Goal: Understand process/instructions: Learn how to perform a task or action

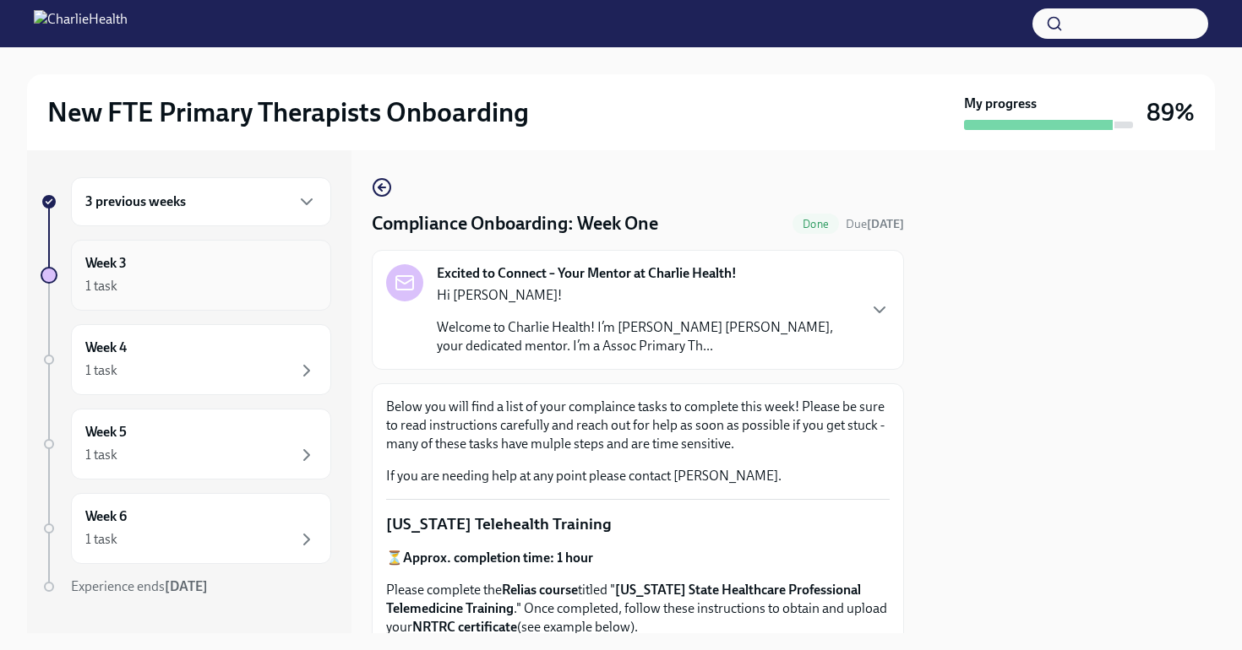
click at [154, 270] on div "Week 3 1 task" at bounding box center [200, 275] width 231 height 42
click at [296, 208] on icon "button" at bounding box center [306, 202] width 20 height 20
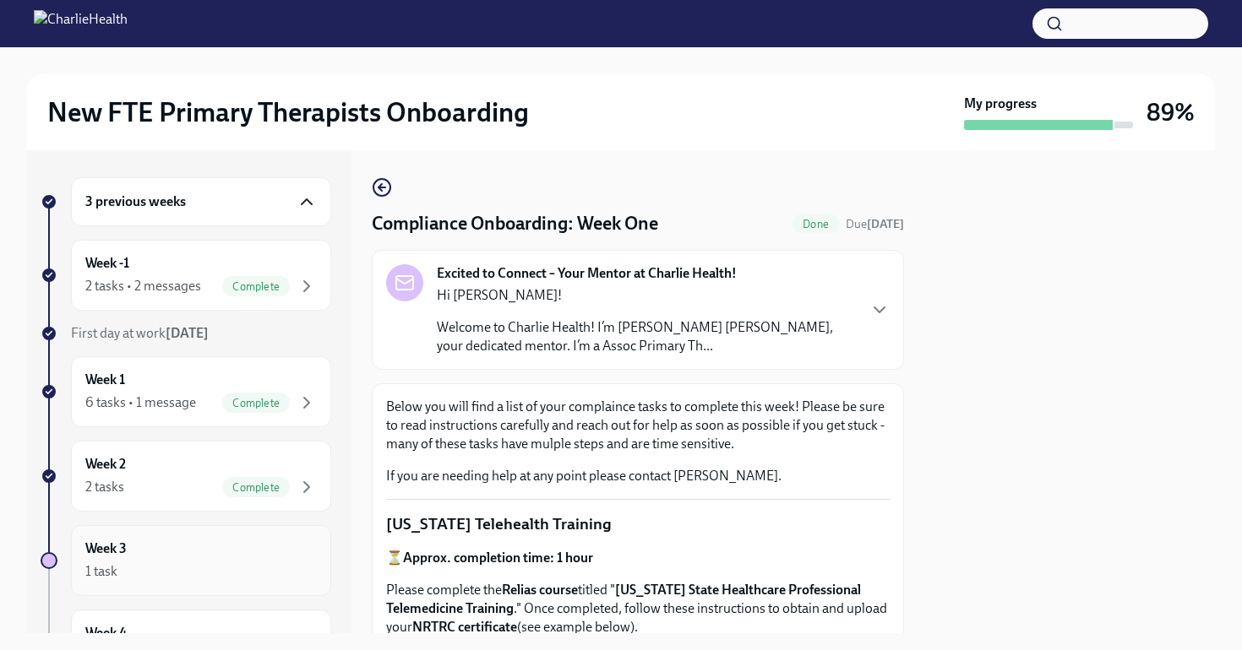
click at [207, 547] on div "Week 3 1 task" at bounding box center [200, 561] width 231 height 42
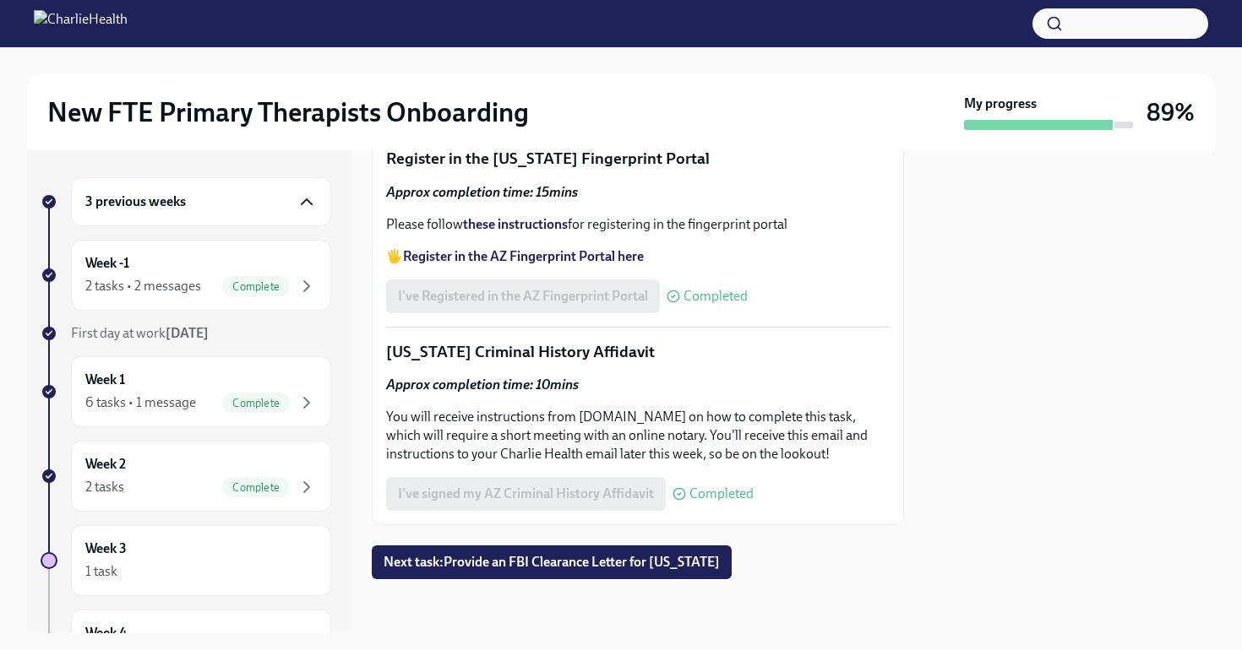
scroll to position [2496, 0]
click at [439, 571] on button "Next task : Provide an FBI Clearance Letter for [US_STATE]" at bounding box center [552, 563] width 360 height 34
click at [683, 568] on span "Next task : Provide an FBI Clearance Letter for [US_STATE]" at bounding box center [552, 562] width 336 height 17
click at [156, 551] on div "Week 3 1 task" at bounding box center [200, 561] width 231 height 42
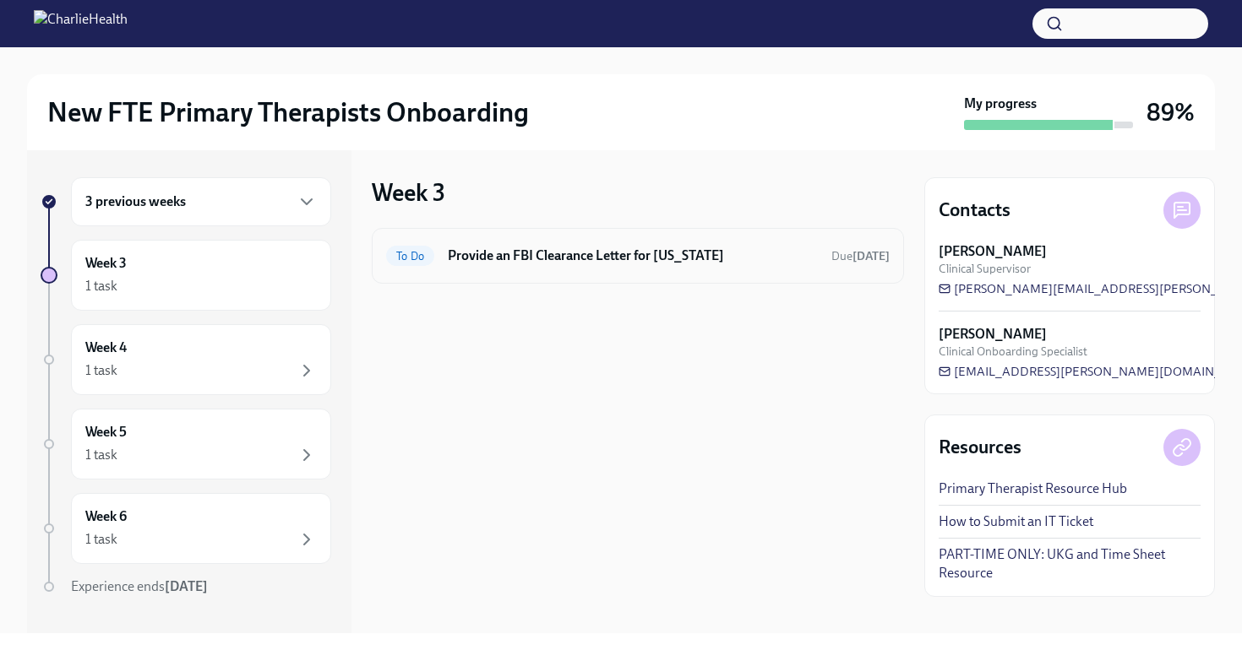
click at [544, 258] on h6 "Provide an FBI Clearance Letter for [US_STATE]" at bounding box center [633, 256] width 370 height 19
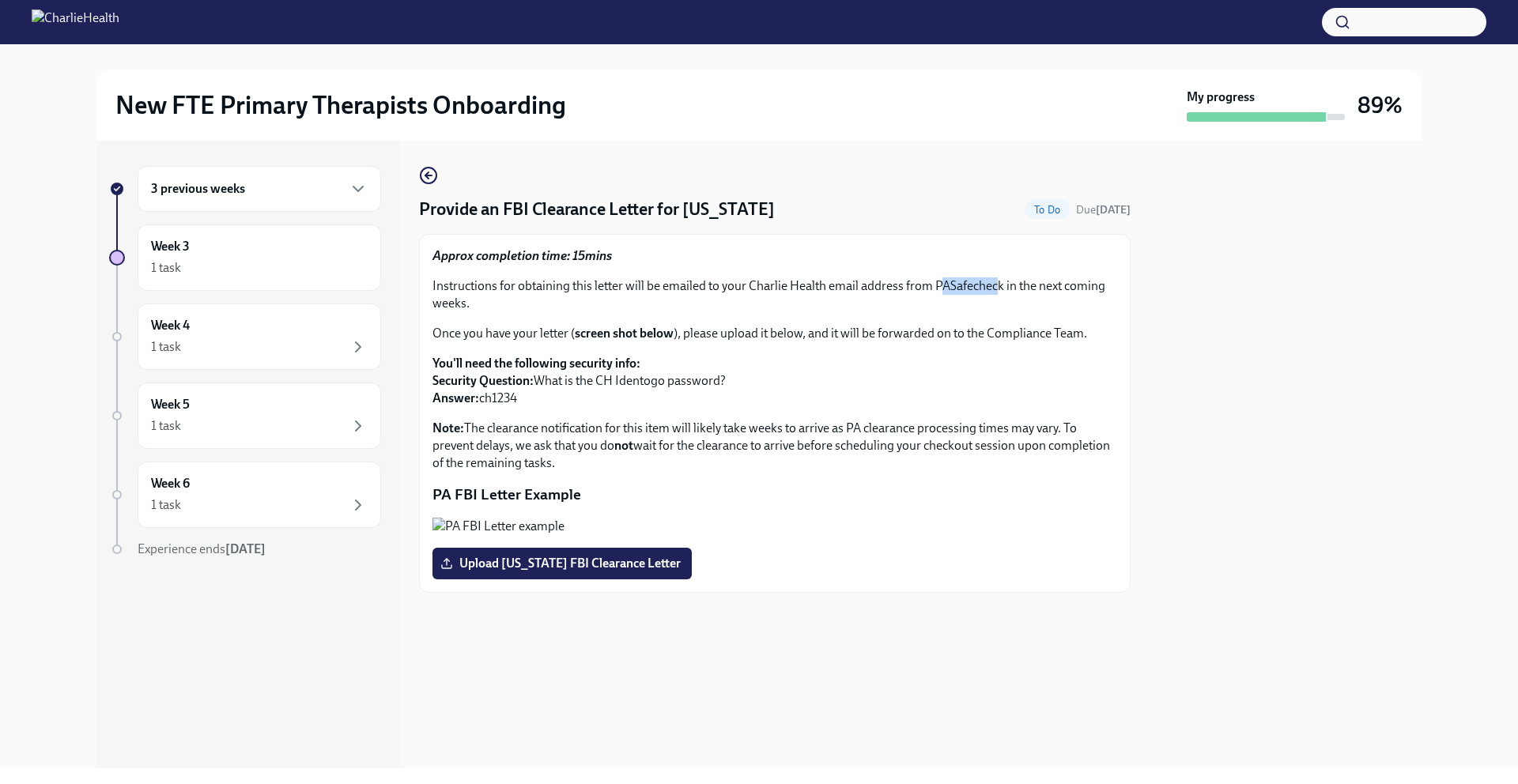
drag, startPoint x: 996, startPoint y: 283, endPoint x: 941, endPoint y: 284, distance: 55.0
click at [941, 284] on p "Instructions for obtaining this letter will be emailed to your Charlie Health e…" at bounding box center [775, 294] width 685 height 35
click at [991, 287] on p "Instructions for obtaining this letter will be emailed to your Charlie Health e…" at bounding box center [775, 294] width 685 height 35
drag, startPoint x: 1000, startPoint y: 287, endPoint x: 934, endPoint y: 290, distance: 66.1
click at [934, 290] on p "Instructions for obtaining this letter will be emailed to your Charlie Health e…" at bounding box center [775, 294] width 685 height 35
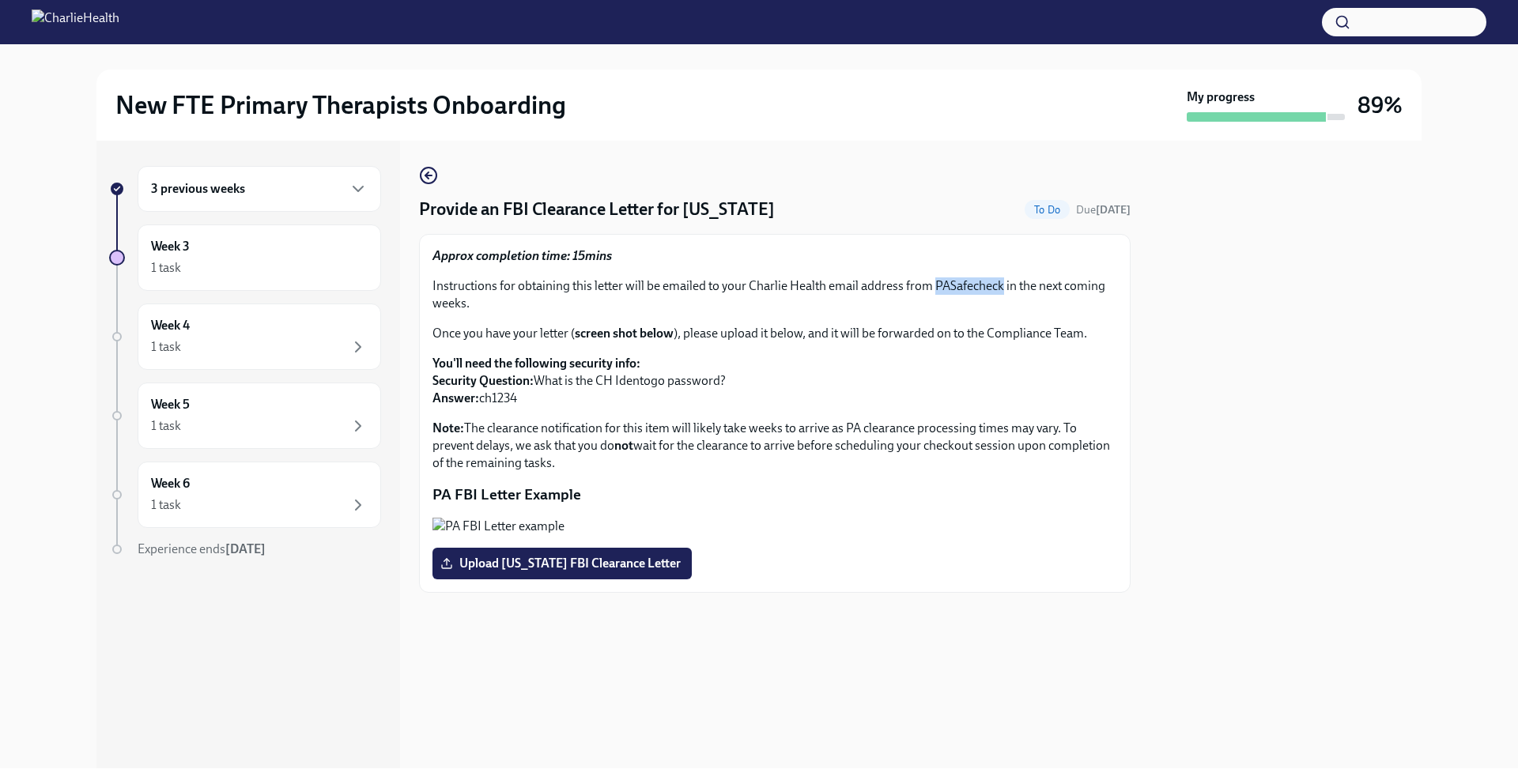
copy p "PASafecheck"
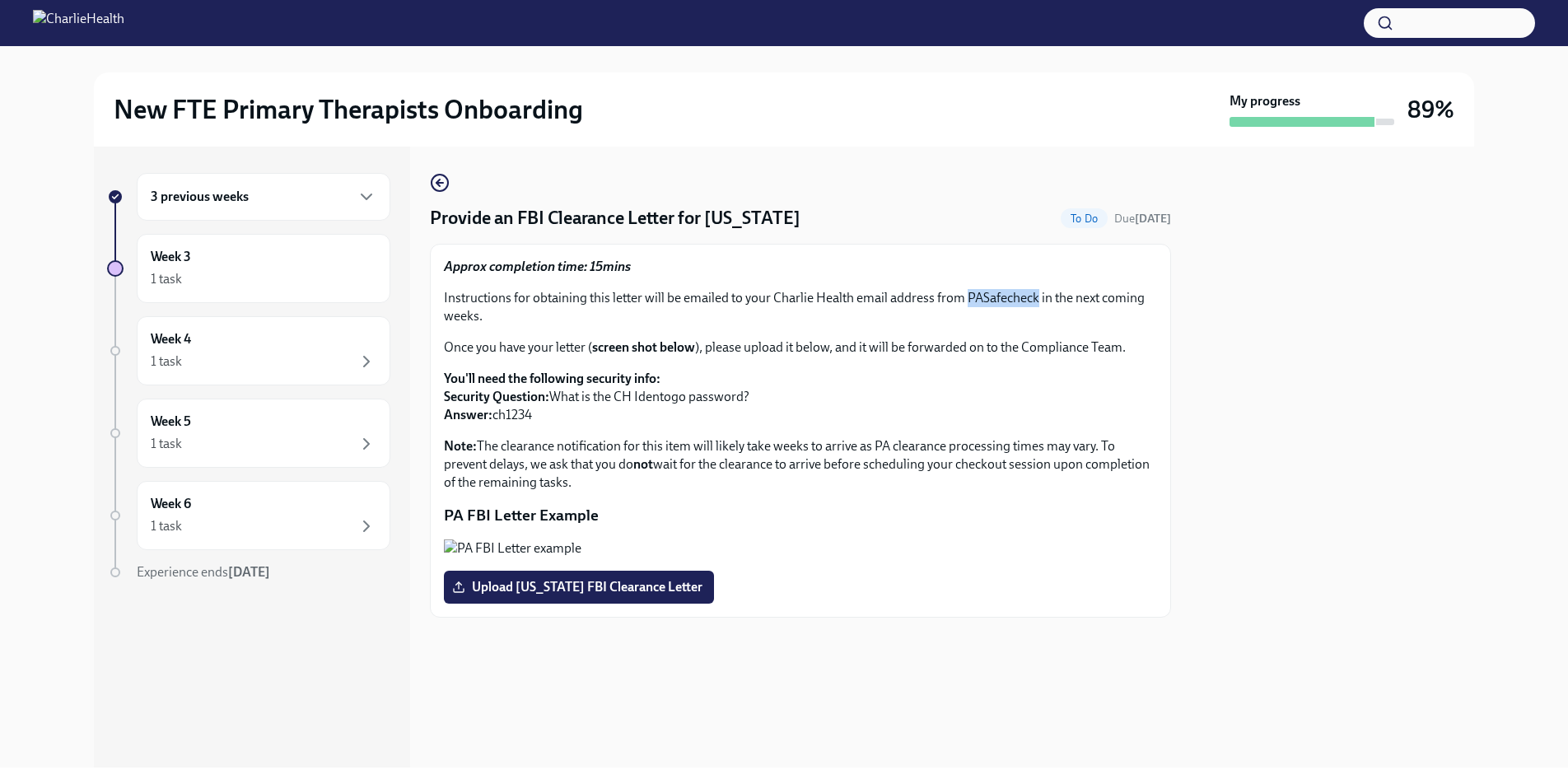
scroll to position [85, 0]
